Goal: Task Accomplishment & Management: Complete application form

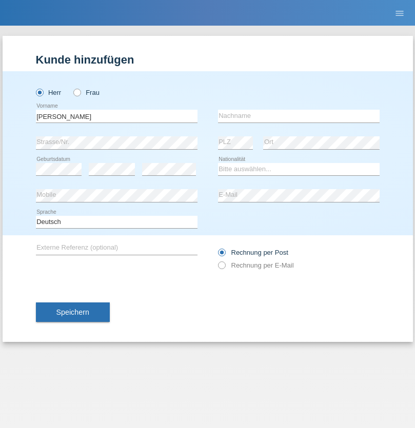
type input "[PERSON_NAME]"
click at [298, 116] on input "text" at bounding box center [298, 116] width 161 height 13
type input "Wyler"
select select "CH"
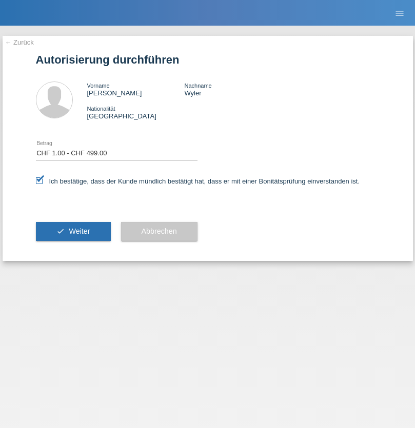
select select "1"
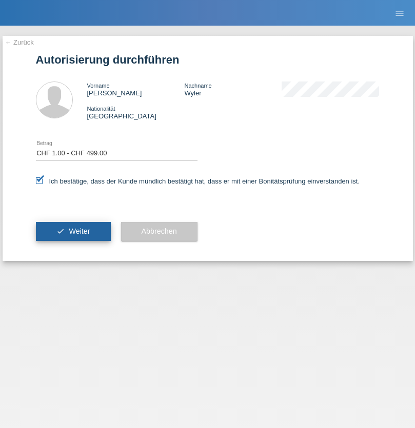
click at [73, 231] on span "Weiter" at bounding box center [79, 231] width 21 height 8
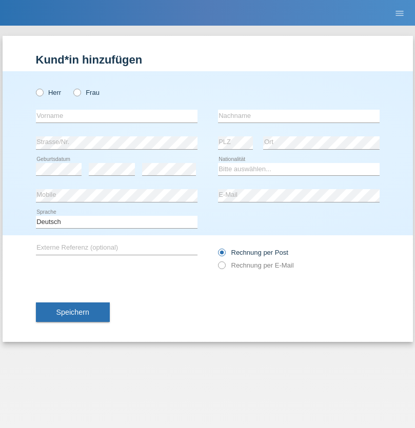
radio input "true"
click at [116, 116] on input "text" at bounding box center [116, 116] width 161 height 13
type input "[PERSON_NAME]"
click at [298, 116] on input "text" at bounding box center [298, 116] width 161 height 13
type input "Bonicatto"
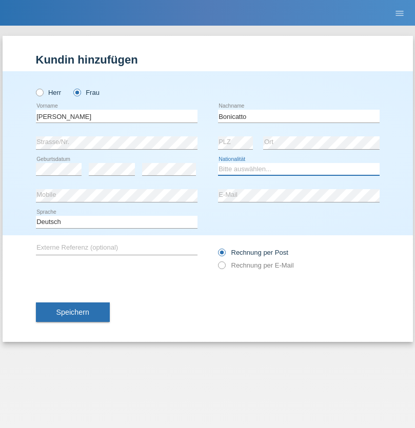
select select "CH"
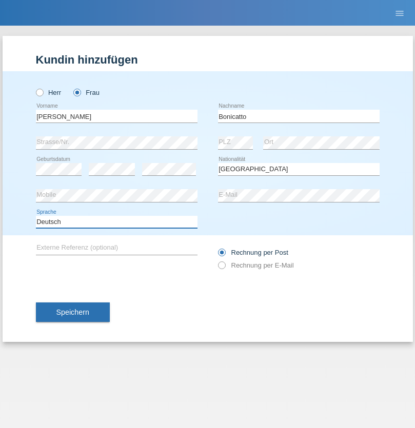
select select "en"
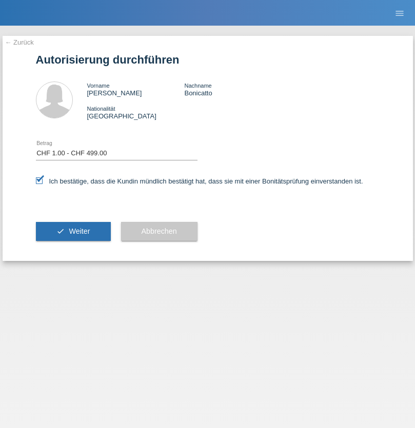
select select "1"
click at [73, 231] on span "Weiter" at bounding box center [79, 231] width 21 height 8
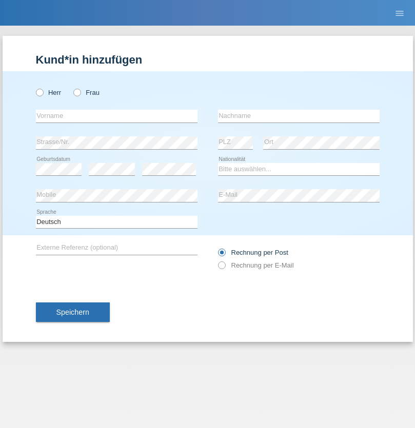
radio input "true"
click at [116, 116] on input "text" at bounding box center [116, 116] width 161 height 13
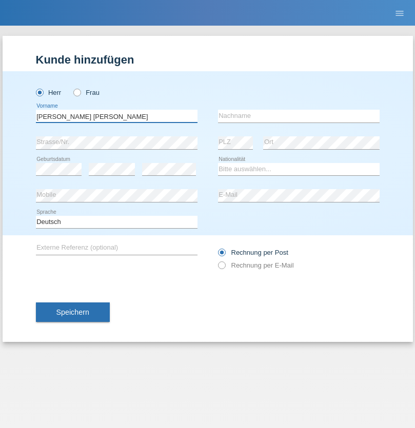
type input "Claudiu Marian"
click at [298, 116] on input "text" at bounding box center [298, 116] width 161 height 13
type input "Cislariu"
select select "CH"
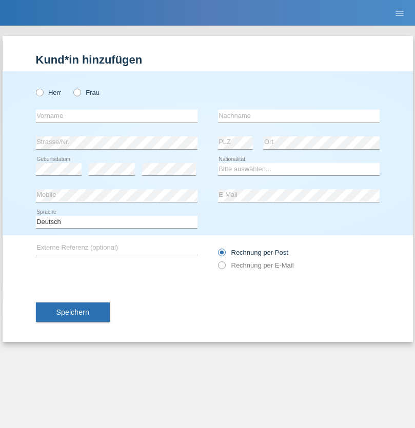
radio input "true"
select select "CH"
radio input "true"
click at [116, 116] on input "text" at bounding box center [116, 116] width 161 height 13
type input "Zsolt"
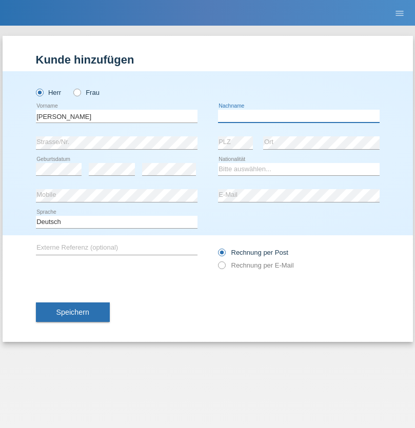
click at [298, 116] on input "text" at bounding box center [298, 116] width 161 height 13
type input "Kappelmayer"
select select "MG"
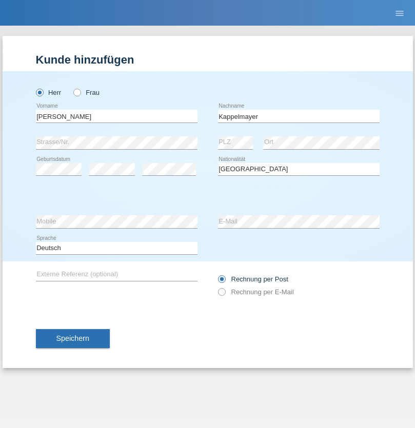
select select "C"
select select "30"
select select "08"
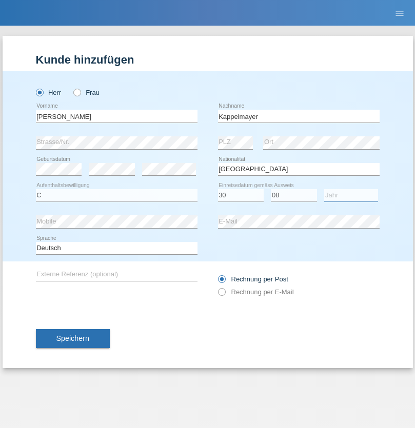
select select "2021"
select select "en"
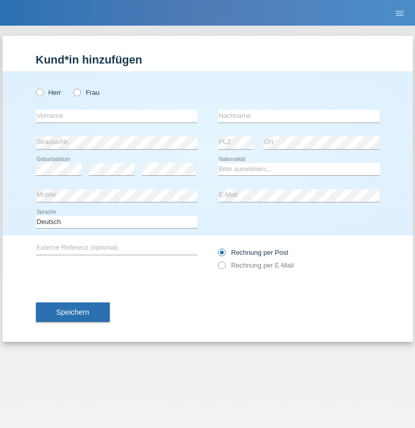
radio input "true"
click at [116, 116] on input "text" at bounding box center [116, 116] width 161 height 13
type input "firat"
click at [298, 116] on input "text" at bounding box center [298, 116] width 161 height 13
type input "kara"
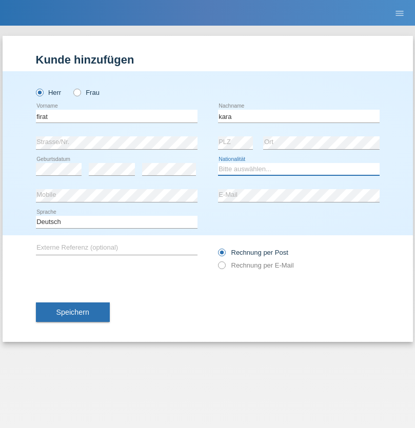
select select "CH"
radio input "true"
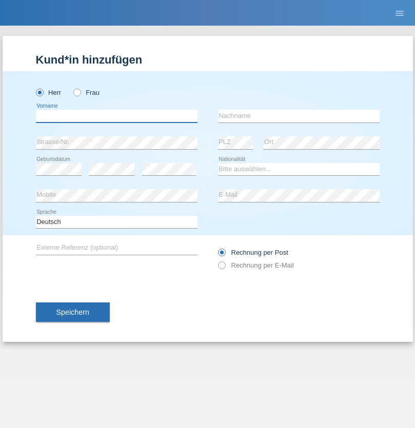
click at [116, 116] on input "text" at bounding box center [116, 116] width 161 height 13
type input "Jean Panda"
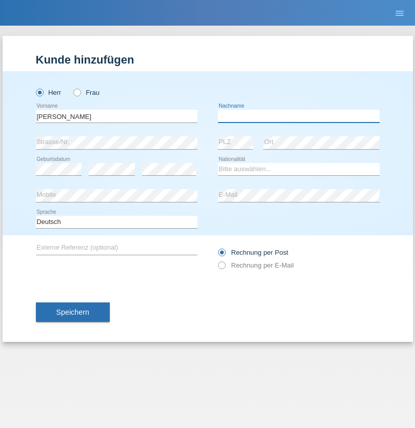
click at [298, 116] on input "text" at bounding box center [298, 116] width 161 height 13
type input "Panda nzinga"
select select "MN"
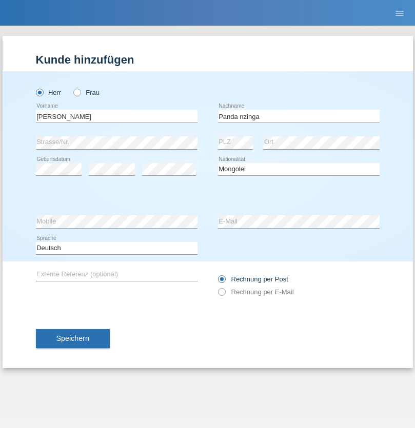
select select "C"
select select "28"
select select "11"
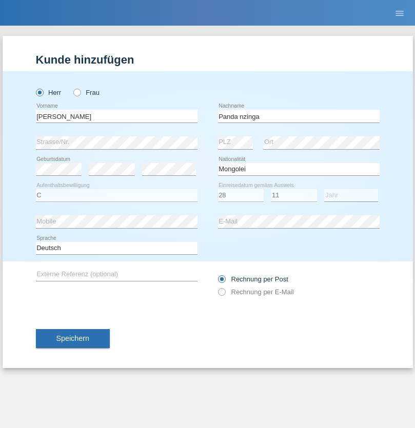
select select "2001"
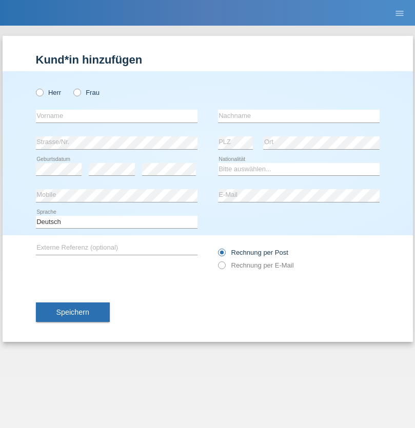
radio input "true"
select select "HU"
select select "C"
select select "30"
select select "10"
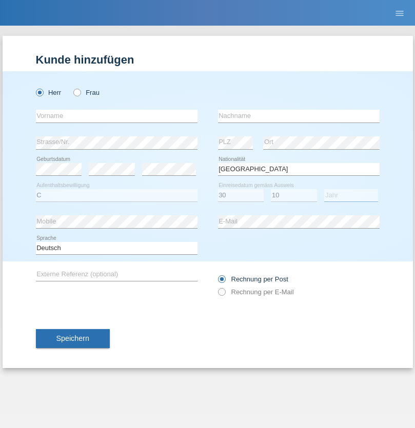
select select "2021"
